Goal: Information Seeking & Learning: Understand process/instructions

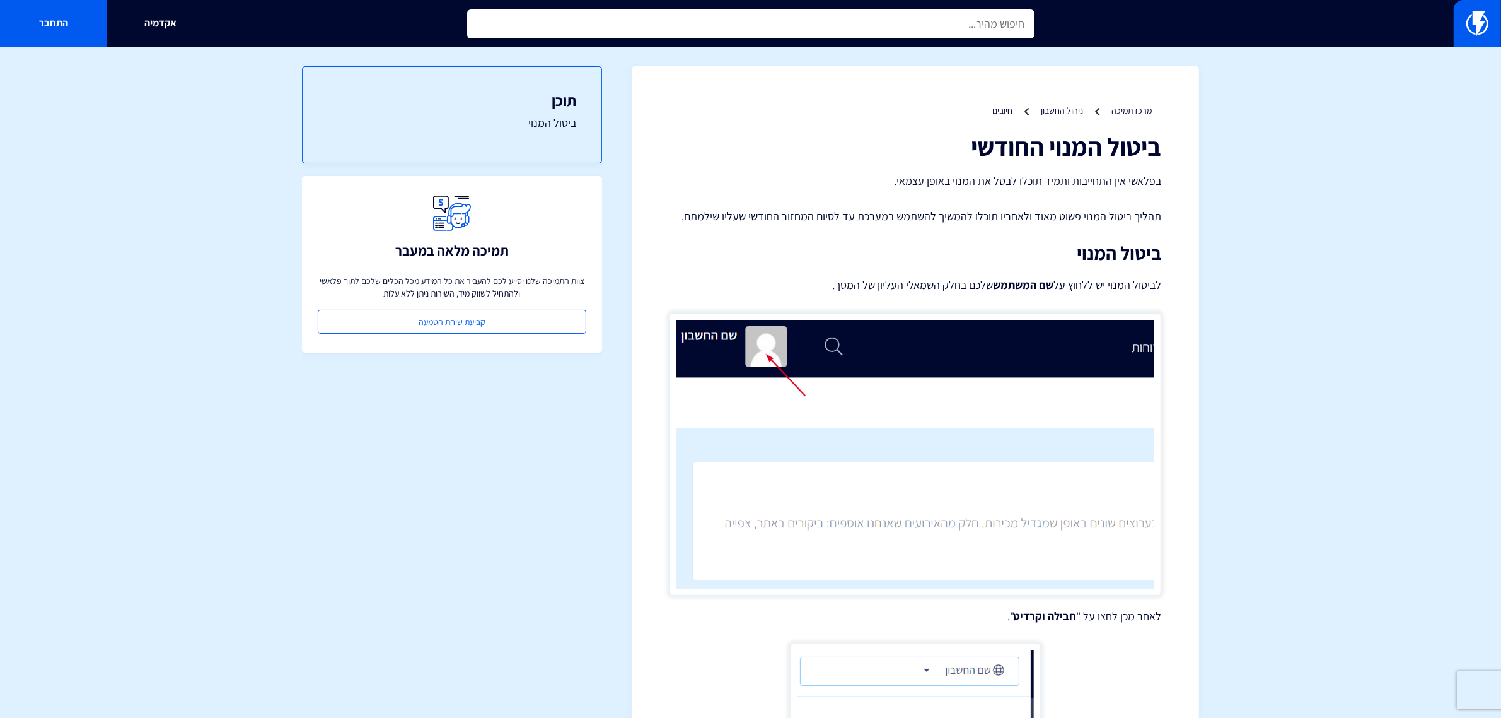
click at [981, 25] on input "text" at bounding box center [751, 23] width 568 height 29
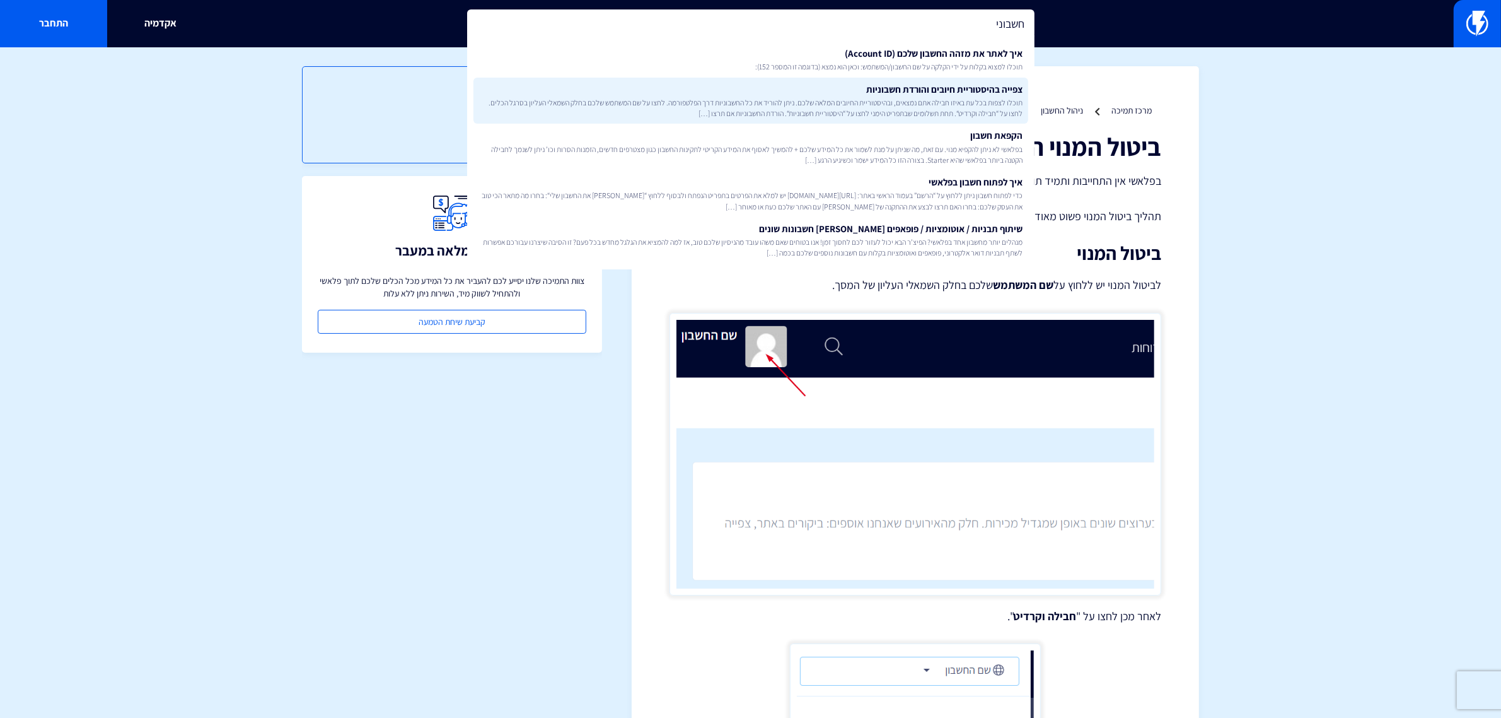
type input "חשבוני"
click at [943, 81] on link "צפייה בהיסטוריית חיובים והורדת חשבוניות תוכלו לצפות בכל עת באיזו חבילה אתם נמצא…" at bounding box center [751, 101] width 555 height 47
